Goal: Check status: Check status

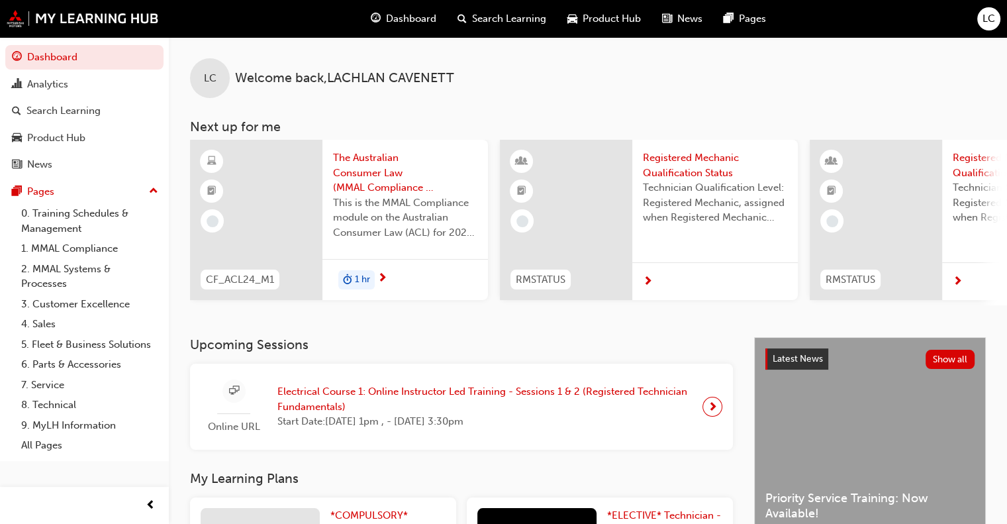
click at [985, 28] on div "LC" at bounding box center [988, 18] width 23 height 23
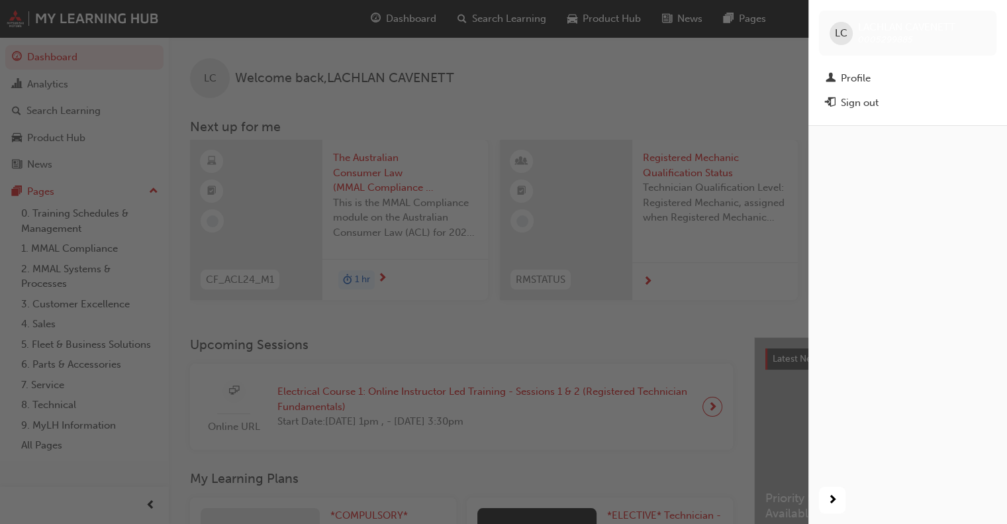
click at [676, 81] on div "button" at bounding box center [404, 262] width 809 height 524
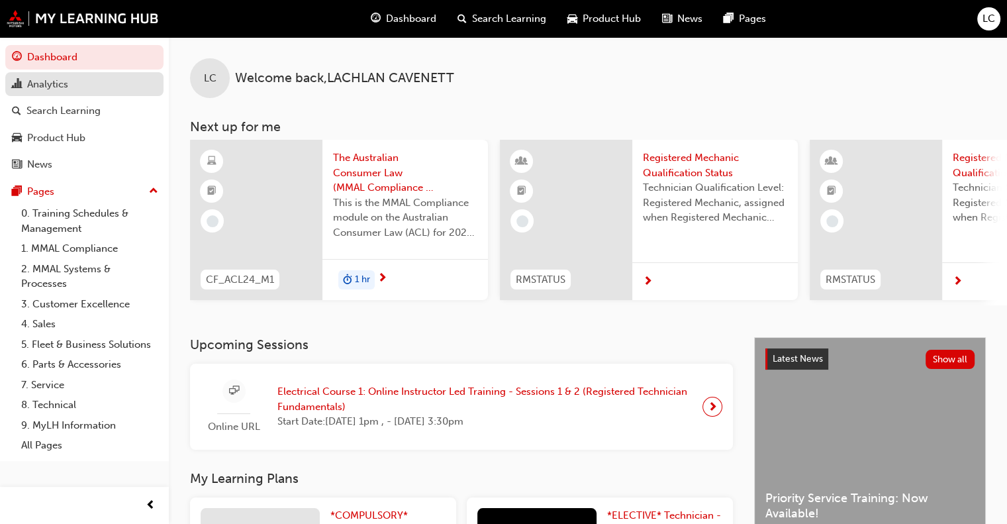
click at [30, 87] on div "Analytics" at bounding box center [47, 84] width 41 height 15
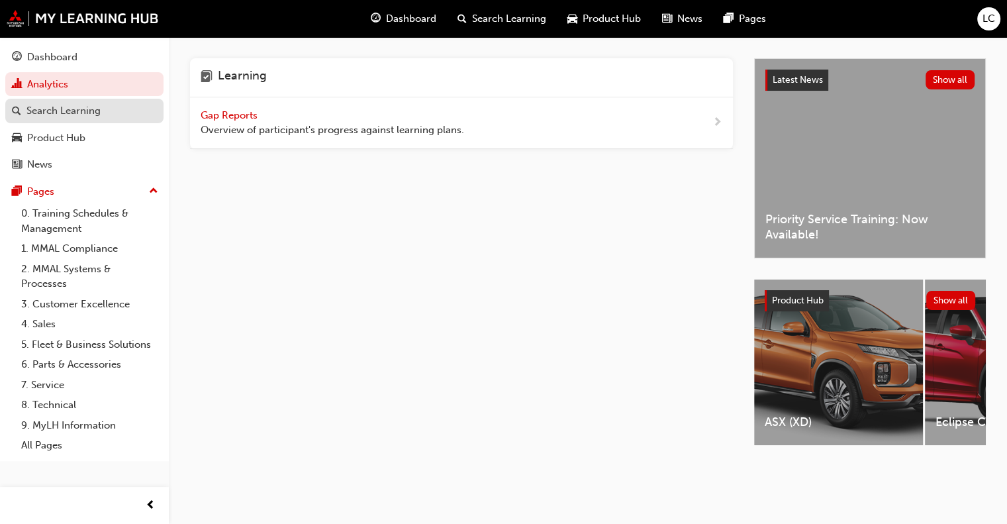
click at [111, 116] on div "Search Learning" at bounding box center [84, 111] width 145 height 17
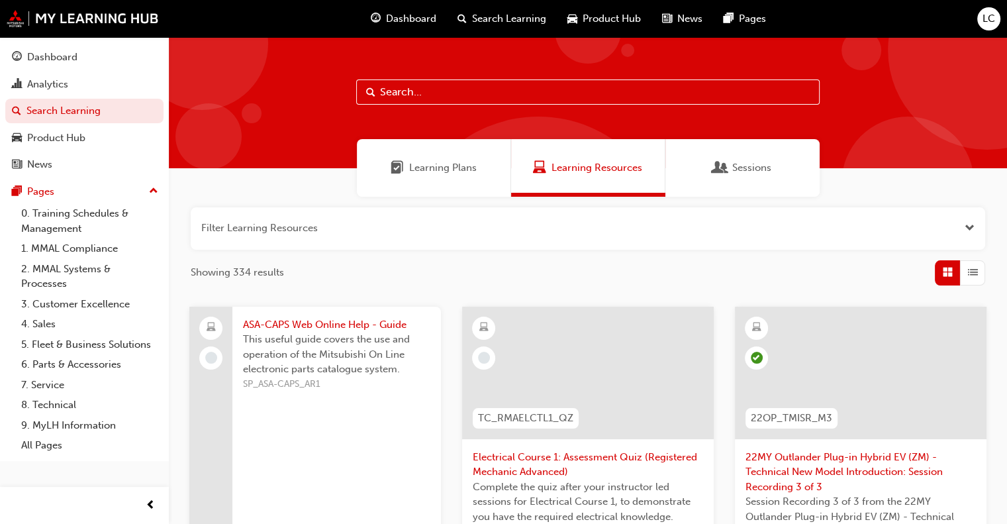
click at [444, 166] on span "Learning Plans" at bounding box center [443, 167] width 68 height 15
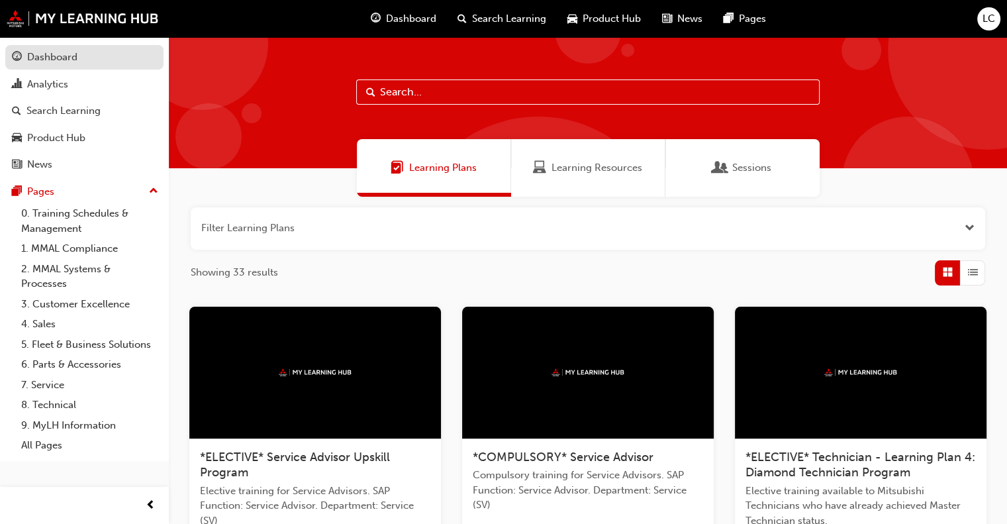
click at [61, 63] on div "Dashboard" at bounding box center [52, 57] width 50 height 15
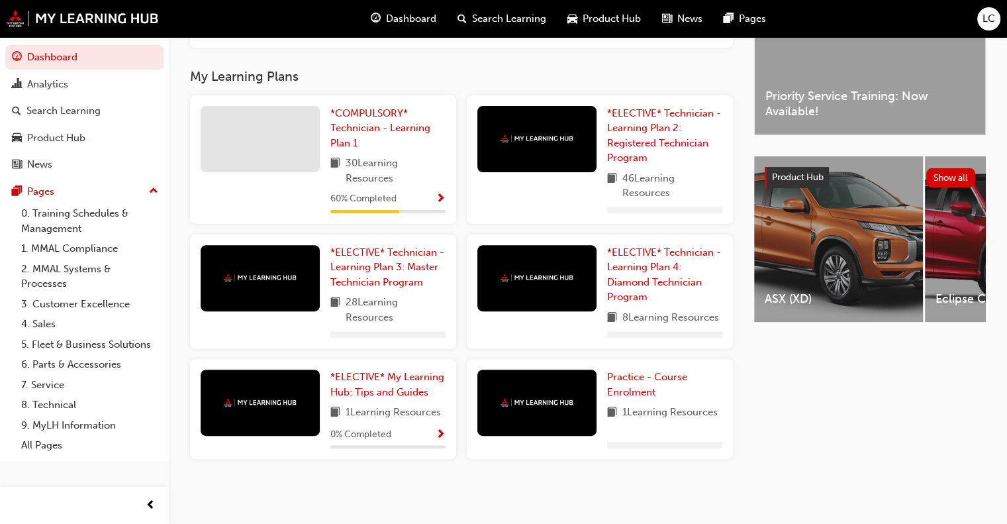
scroll to position [422, 0]
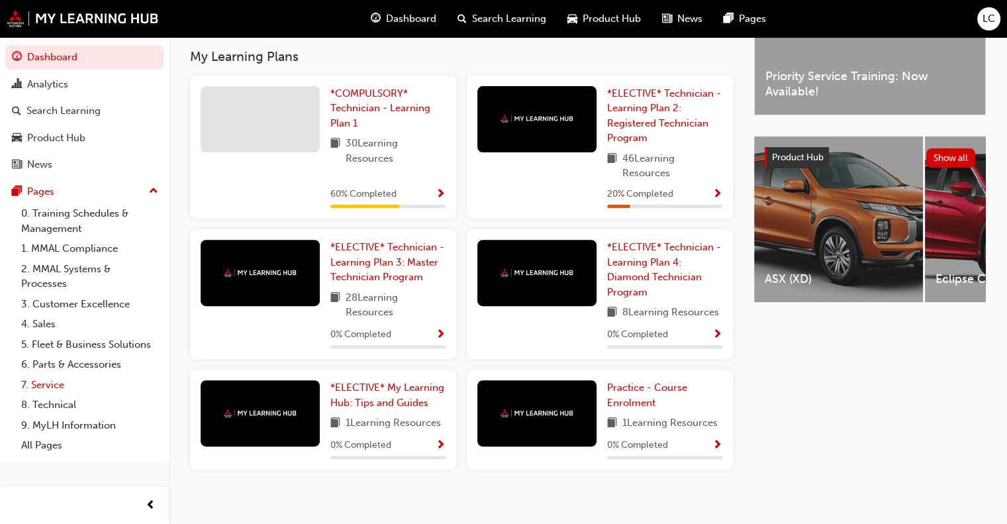
click at [46, 388] on link "7. Service" at bounding box center [90, 385] width 148 height 21
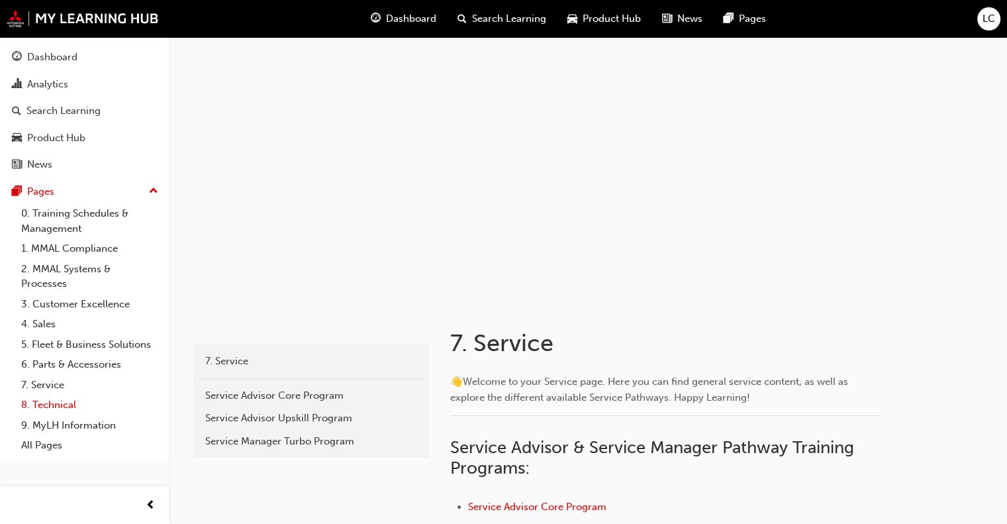
click at [54, 406] on link "8. Technical" at bounding box center [90, 405] width 148 height 21
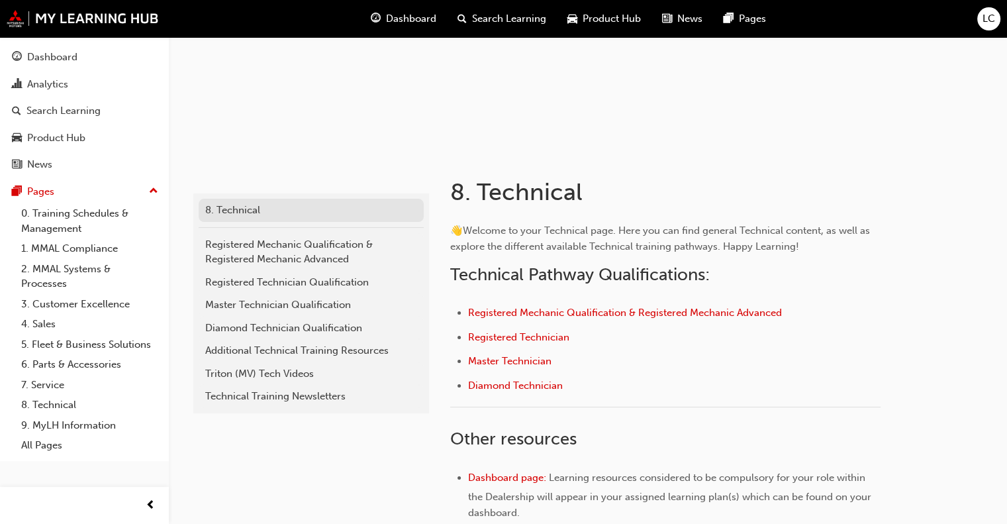
scroll to position [153, 0]
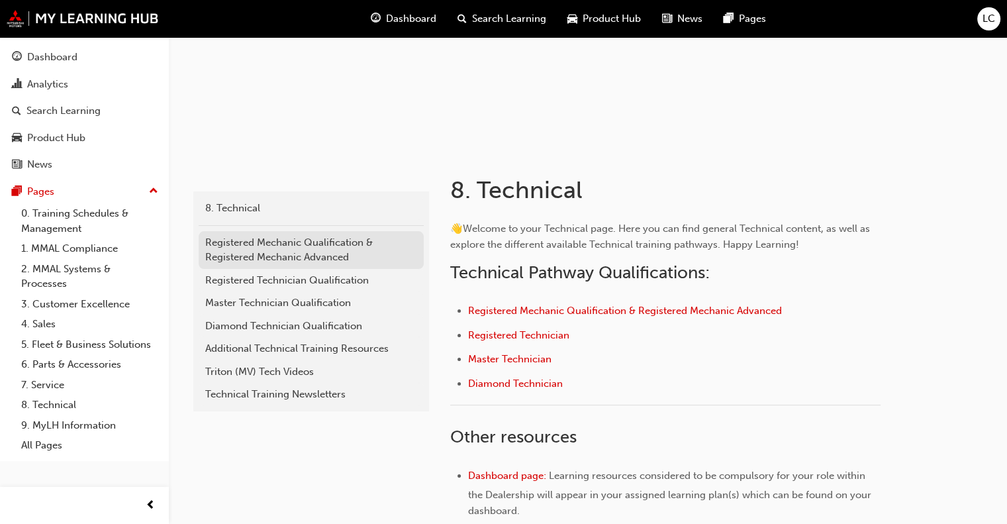
click at [322, 240] on div "Registered Mechanic Qualification & Registered Mechanic Advanced" at bounding box center [311, 250] width 212 height 30
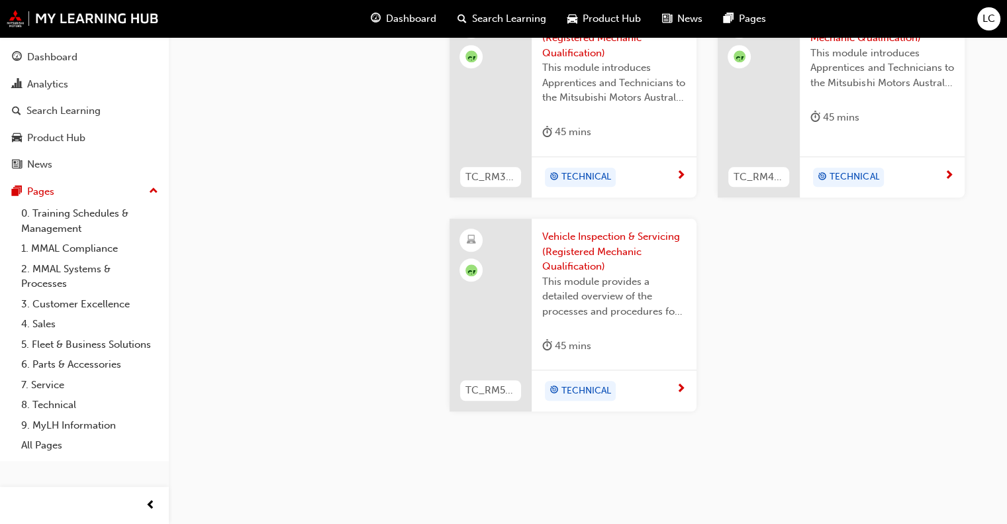
scroll to position [1336, 0]
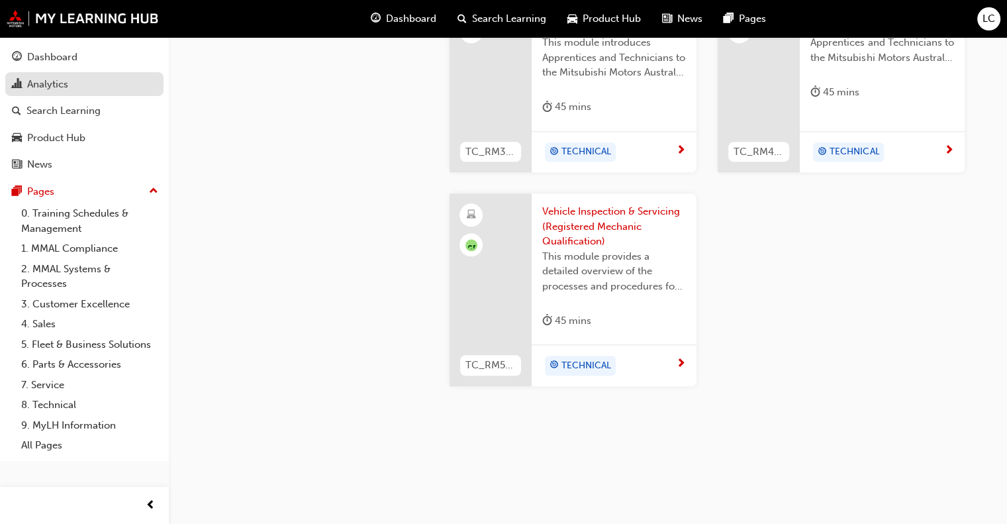
click at [62, 84] on div "Analytics" at bounding box center [47, 84] width 41 height 15
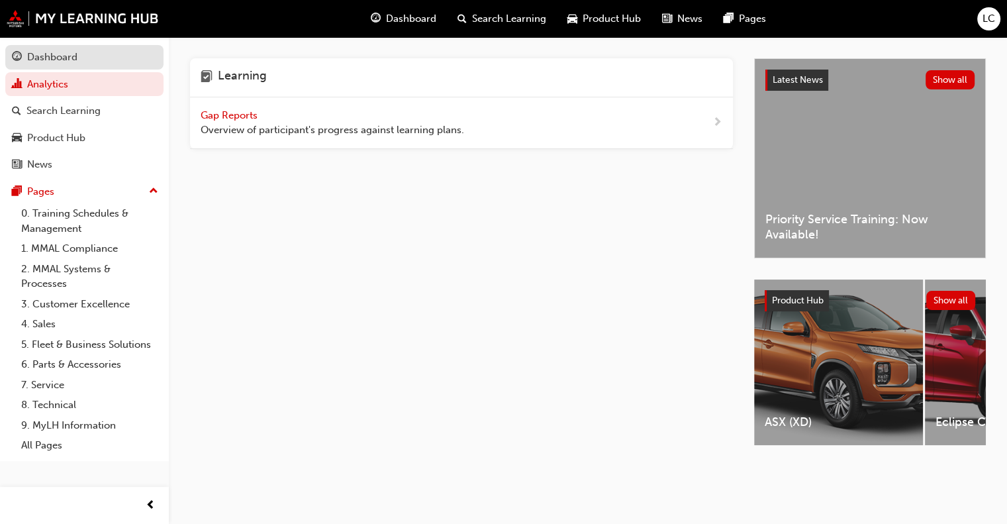
click at [61, 66] on link "Dashboard" at bounding box center [84, 57] width 158 height 25
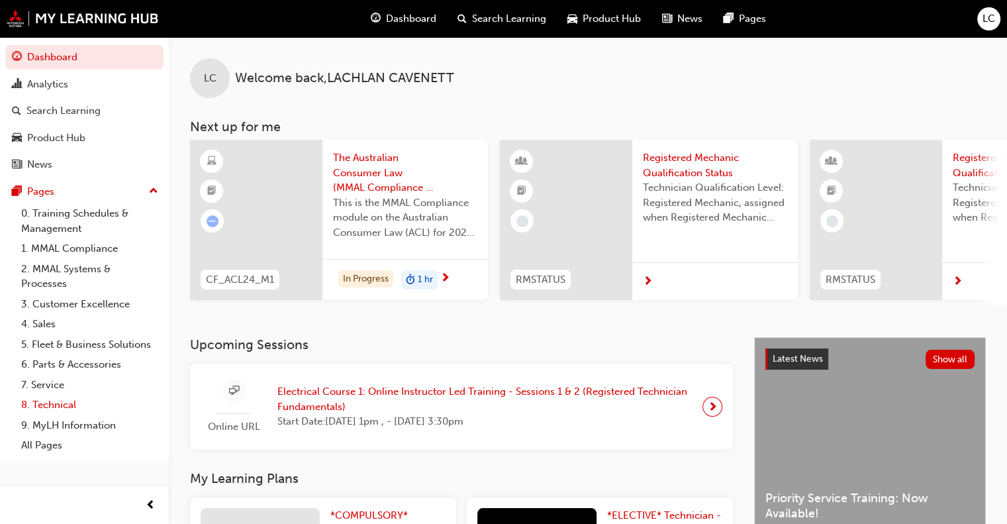
click at [45, 408] on link "8. Technical" at bounding box center [90, 405] width 148 height 21
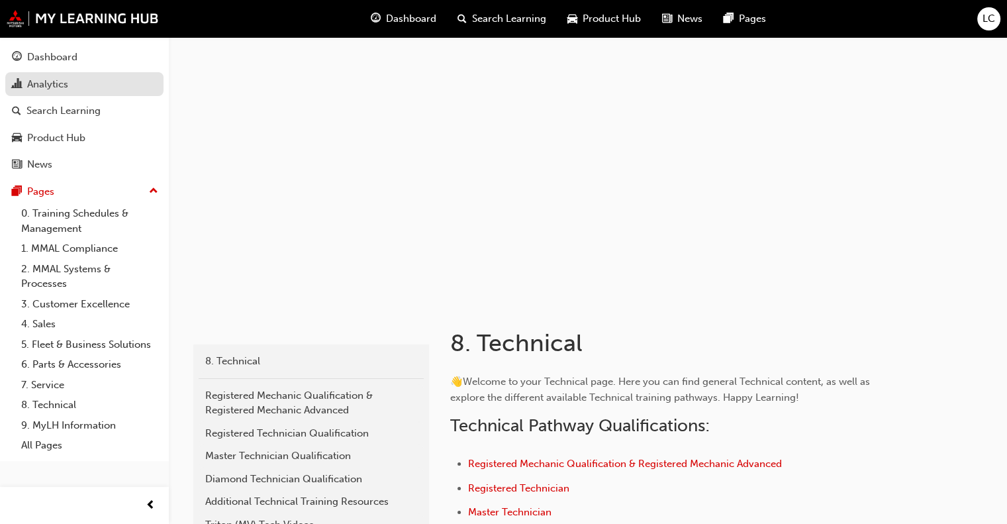
click at [38, 91] on div "Analytics" at bounding box center [47, 84] width 41 height 15
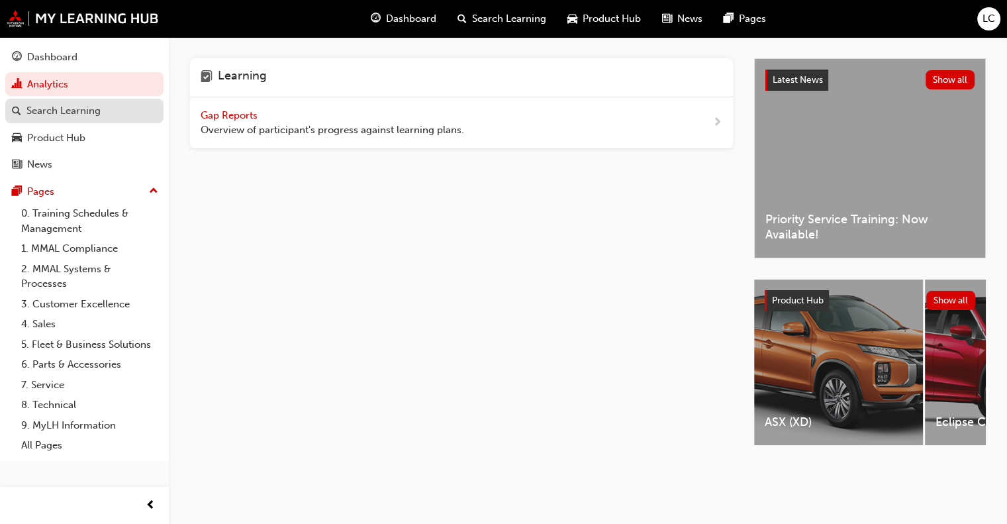
click at [44, 117] on div "Search Learning" at bounding box center [63, 110] width 74 height 15
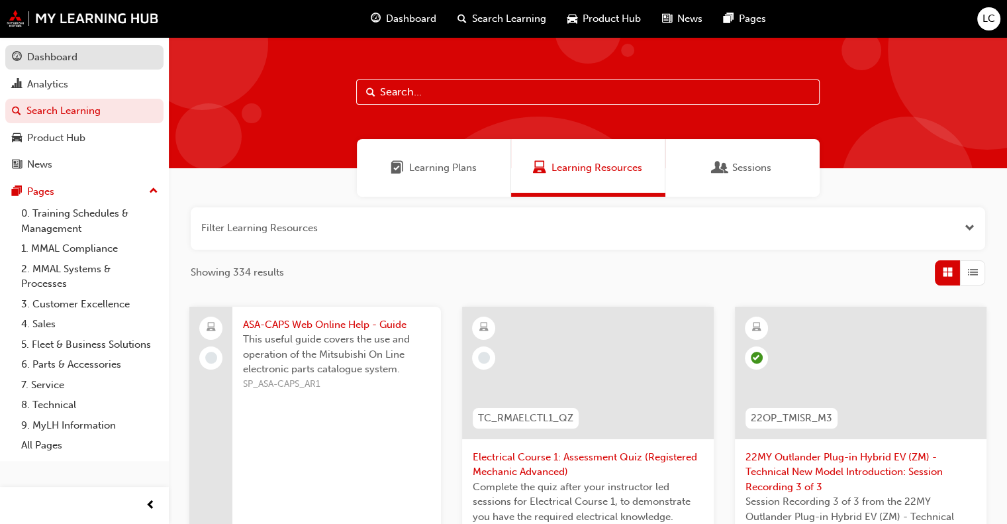
click at [71, 62] on div "Dashboard" at bounding box center [52, 57] width 50 height 15
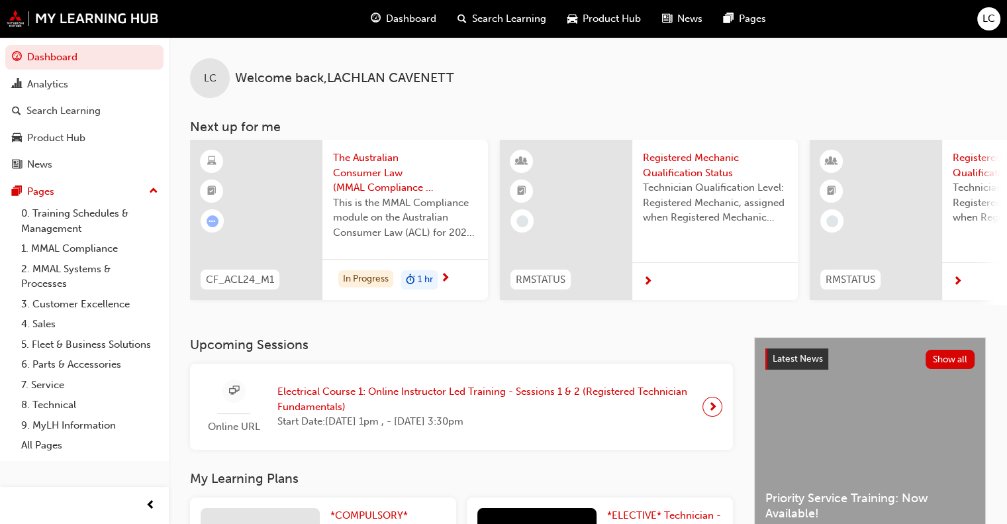
click at [525, 23] on span "Search Learning" at bounding box center [509, 18] width 74 height 15
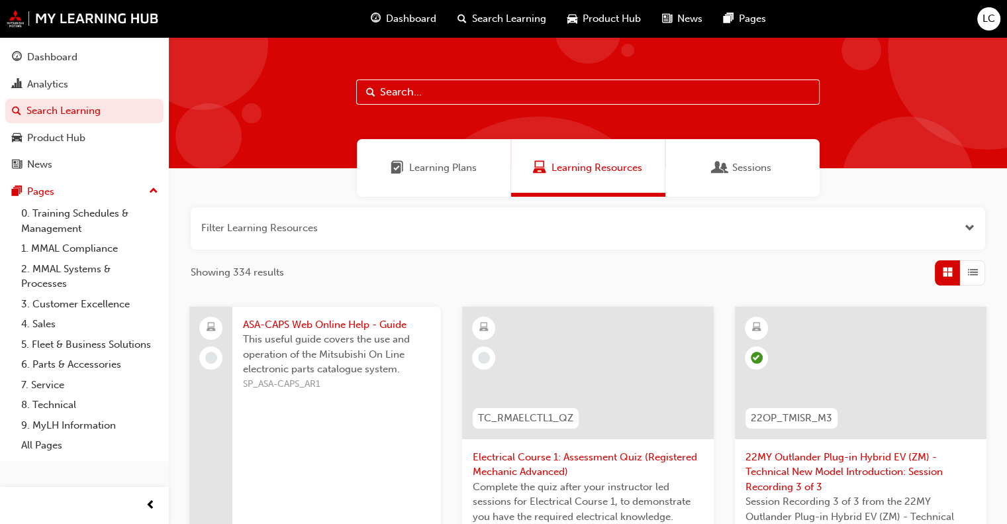
click at [413, 15] on span "Dashboard" at bounding box center [411, 18] width 50 height 15
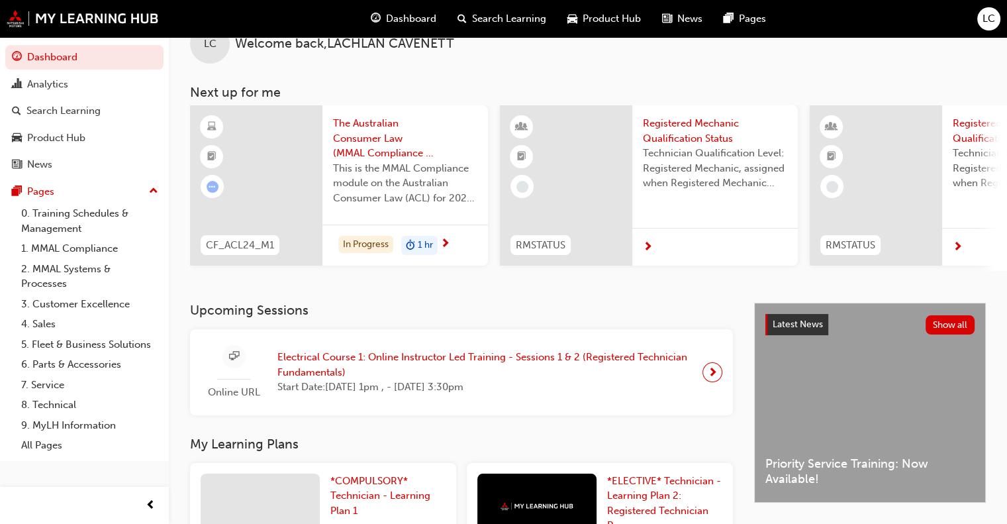
scroll to position [33, 0]
click at [52, 391] on link "7. Service" at bounding box center [90, 385] width 148 height 21
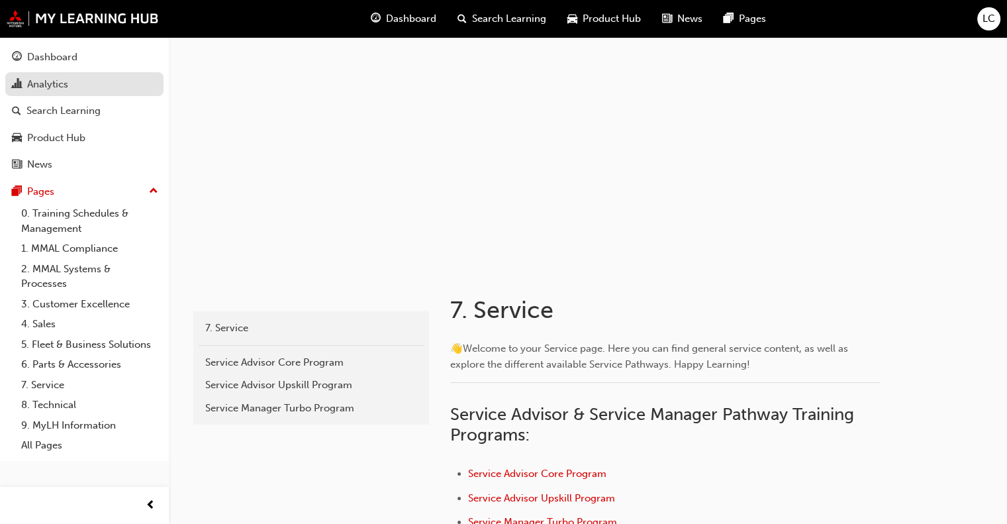
click at [66, 79] on div "Analytics" at bounding box center [47, 84] width 41 height 15
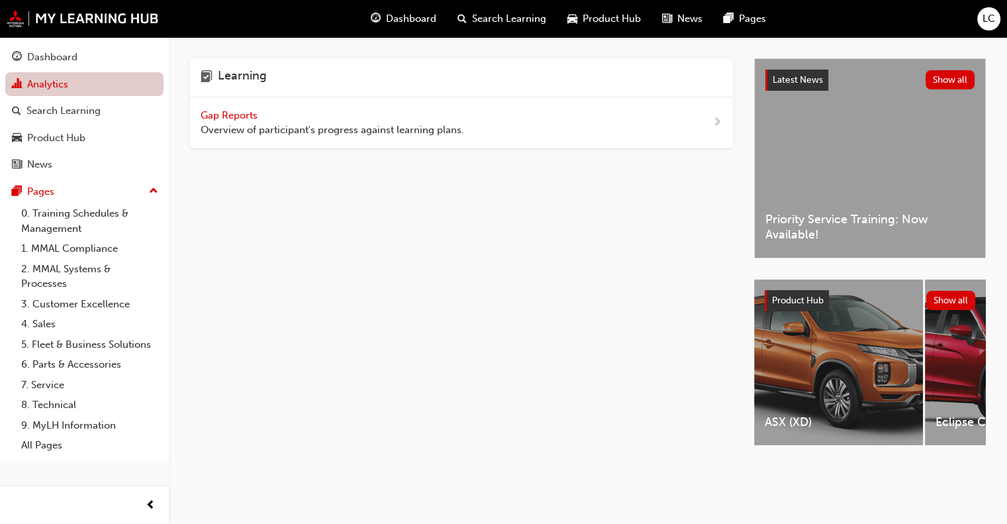
scroll to position [4, 0]
click at [241, 115] on span "Gap Reports" at bounding box center [231, 115] width 60 height 12
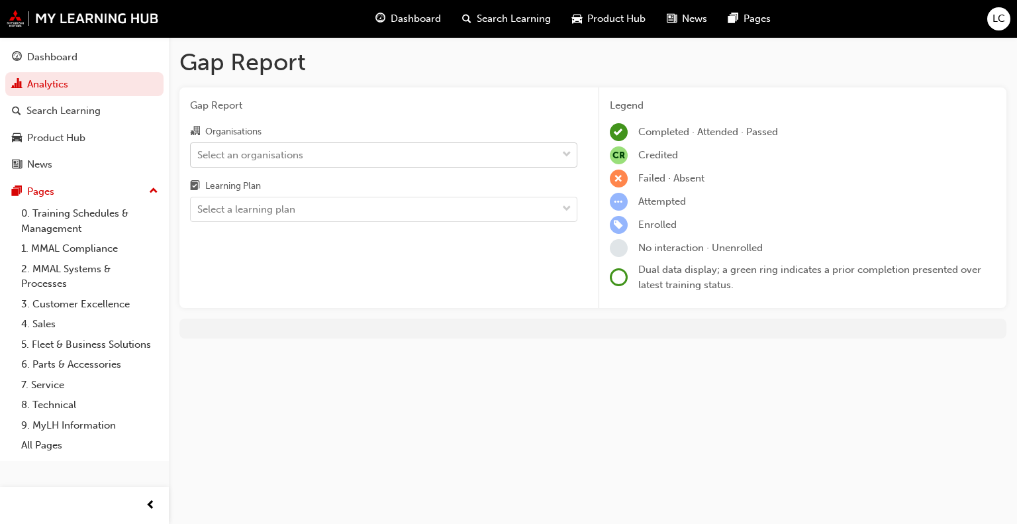
click at [566, 151] on span "down-icon" at bounding box center [566, 154] width 9 height 17
click at [199, 151] on input "Organisations Select an organisations" at bounding box center [197, 153] width 1 height 11
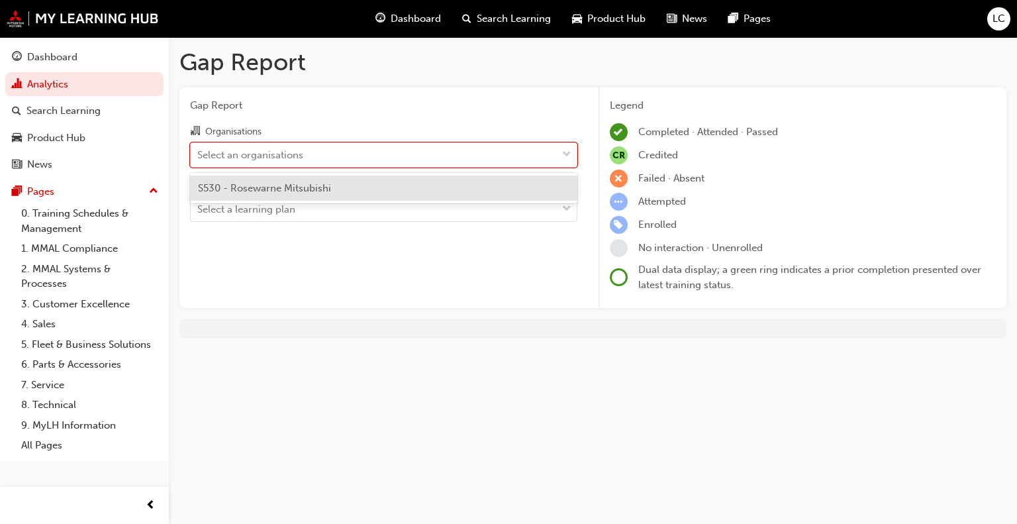
click at [466, 184] on div "S530 - Rosewarne Mitsubishi" at bounding box center [383, 188] width 387 height 26
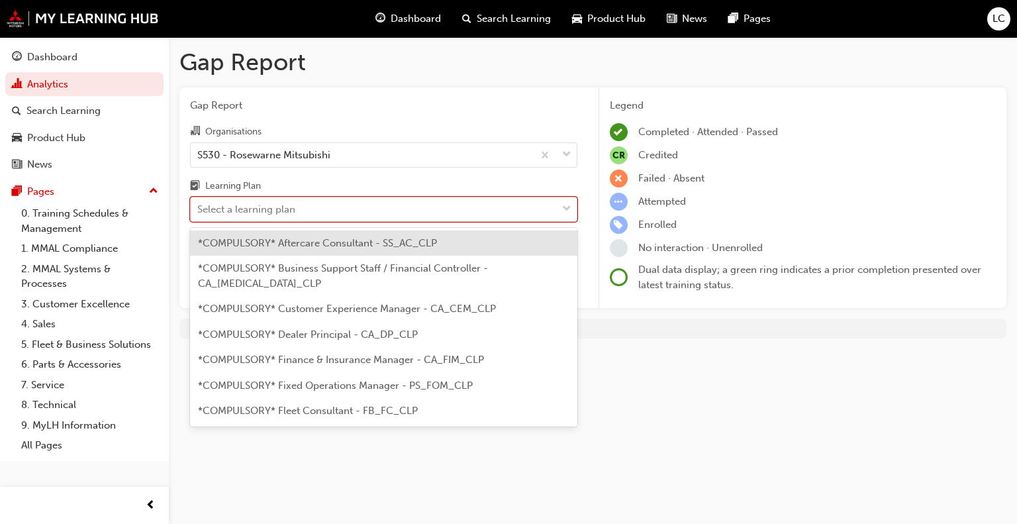
click at [562, 206] on span "down-icon" at bounding box center [566, 209] width 9 height 17
click at [199, 206] on input "Learning Plan option *COMPULSORY* Aftercare Consultant - SS_AC_CLP focused, 1 o…" at bounding box center [197, 208] width 1 height 11
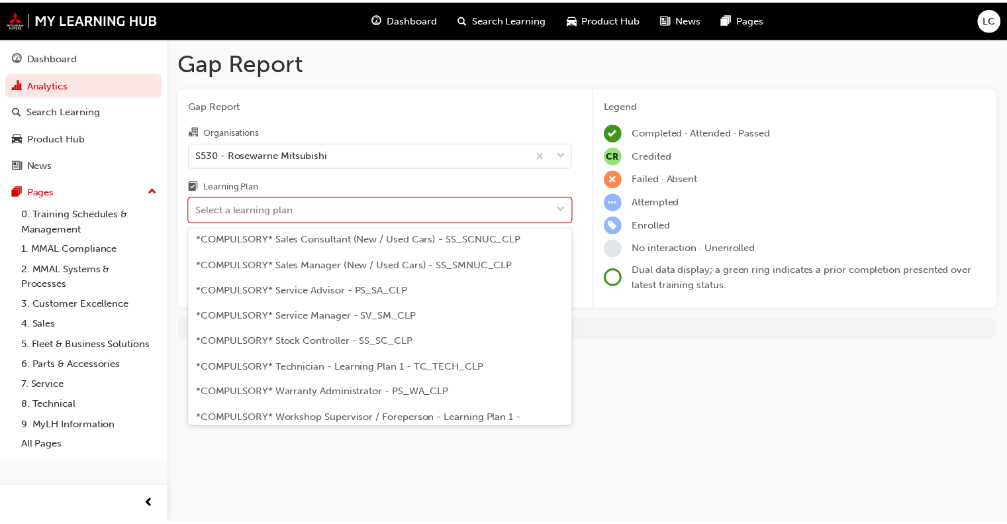
scroll to position [428, 0]
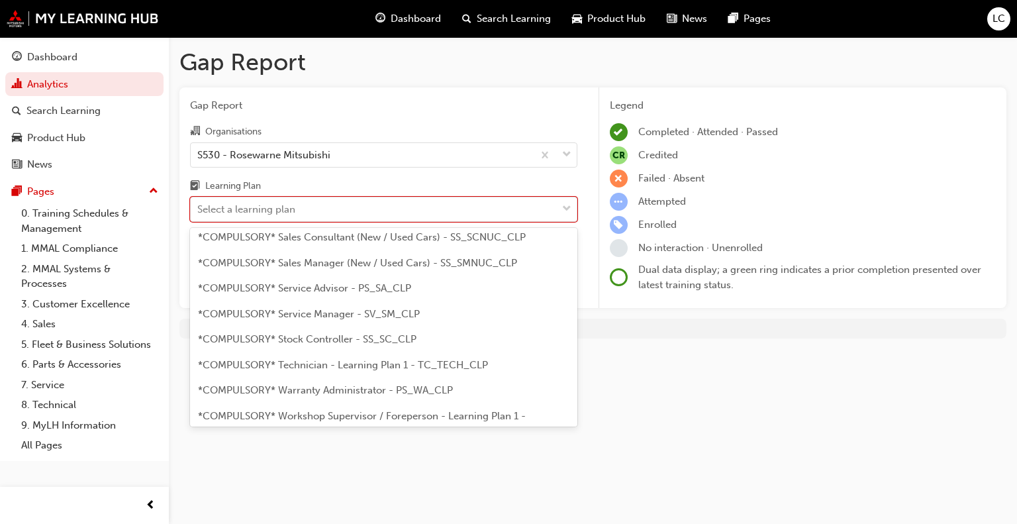
click at [315, 359] on span "*COMPULSORY* Technician - Learning Plan 1 - TC_TECH_CLP" at bounding box center [343, 365] width 290 height 12
